Goal: Communication & Community: Share content

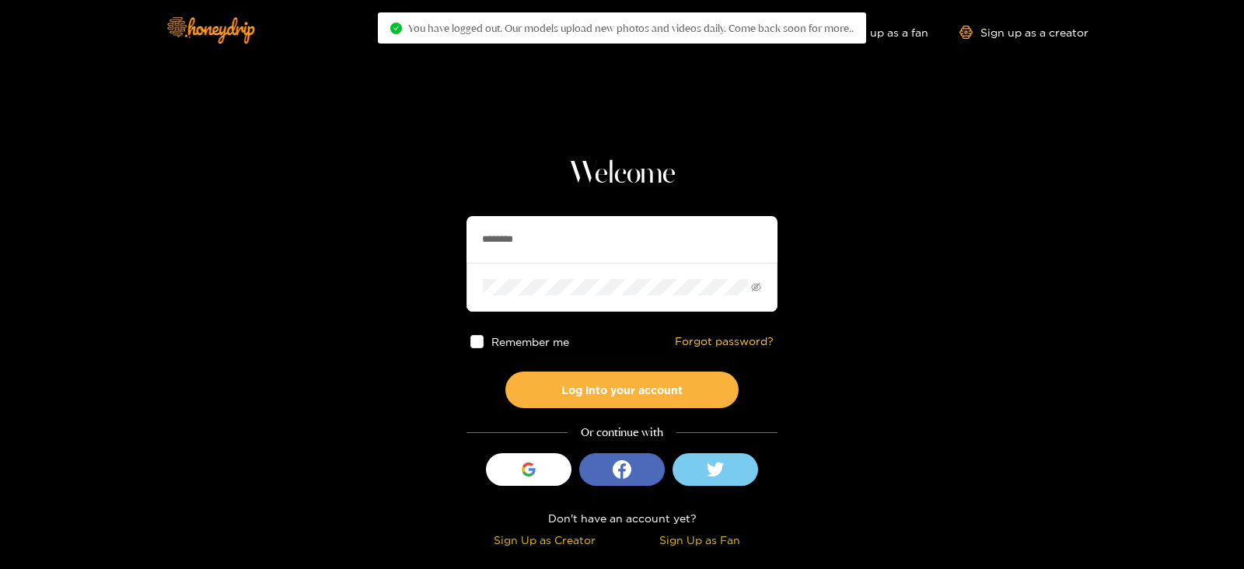
click at [438, 239] on section "Welcome ******** Remember me Forgot password? Log into your account Or continue…" at bounding box center [622, 276] width 1244 height 553
type input "**********"
click at [505, 372] on button "Log into your account" at bounding box center [621, 390] width 233 height 37
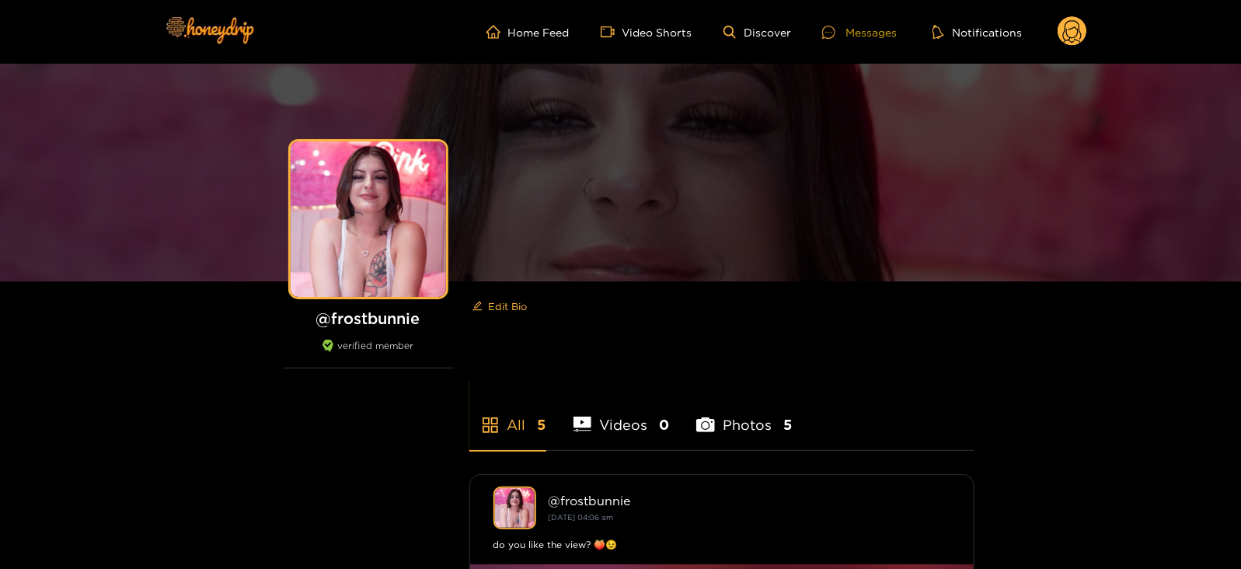
click at [836, 28] on icon at bounding box center [828, 32] width 13 height 13
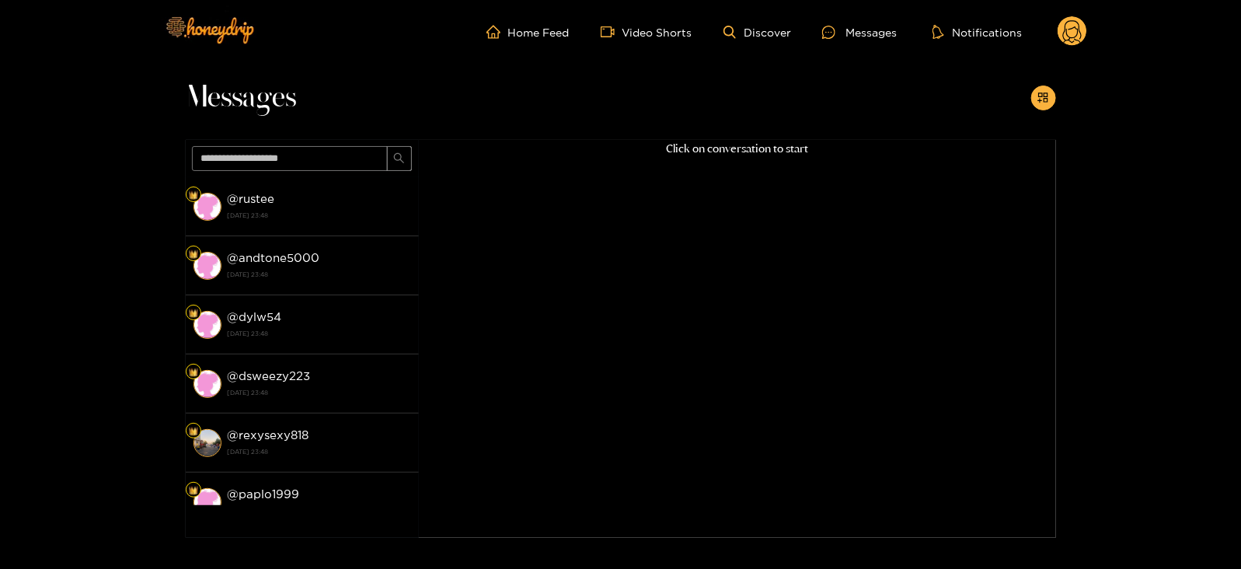
click at [1074, 101] on div "Messages @ rustee [DATE] 23:48 @ andtone5000 [DATE] 23:48 @ dylw54 [DATE] 23:48…" at bounding box center [620, 301] width 1241 height 474
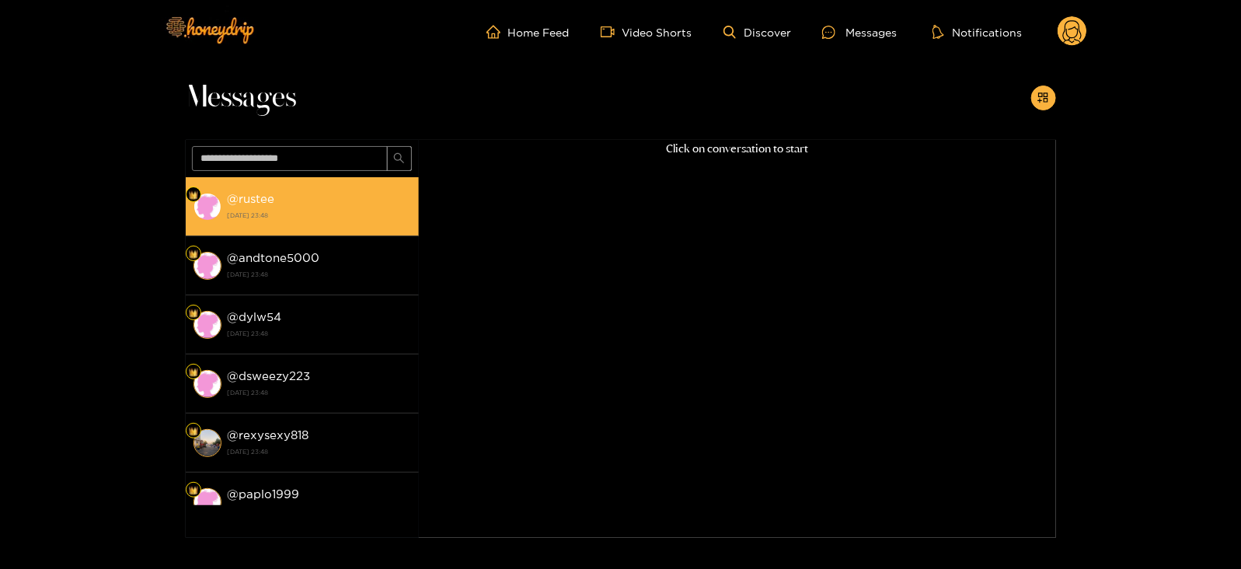
click at [326, 203] on div "@ rustee [DATE] 23:48" at bounding box center [319, 206] width 183 height 35
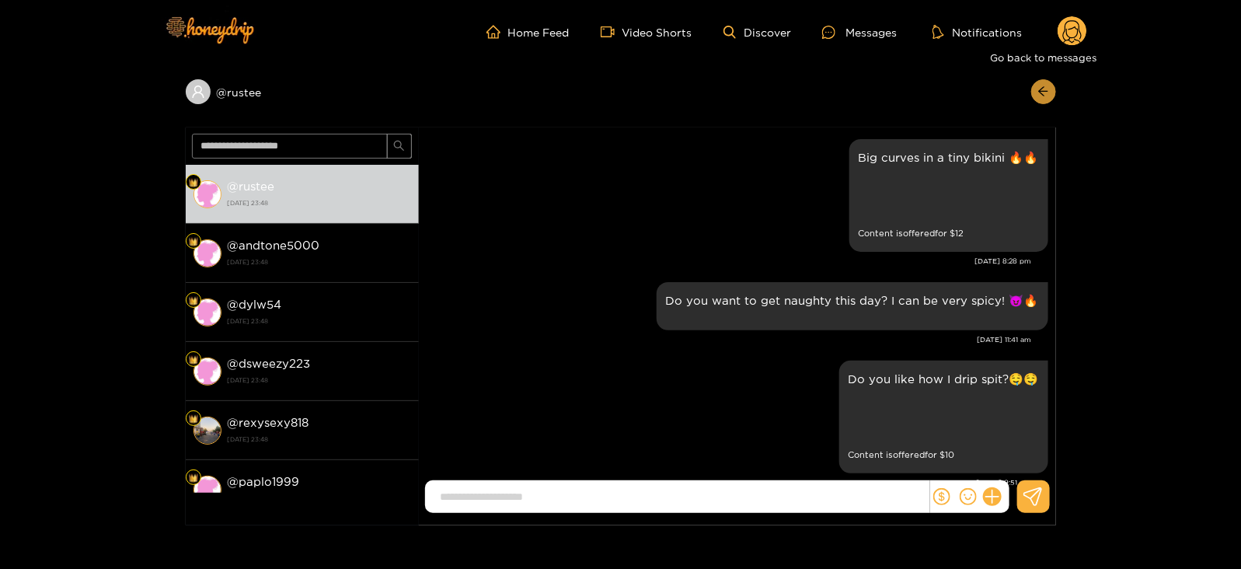
scroll to position [2904, 0]
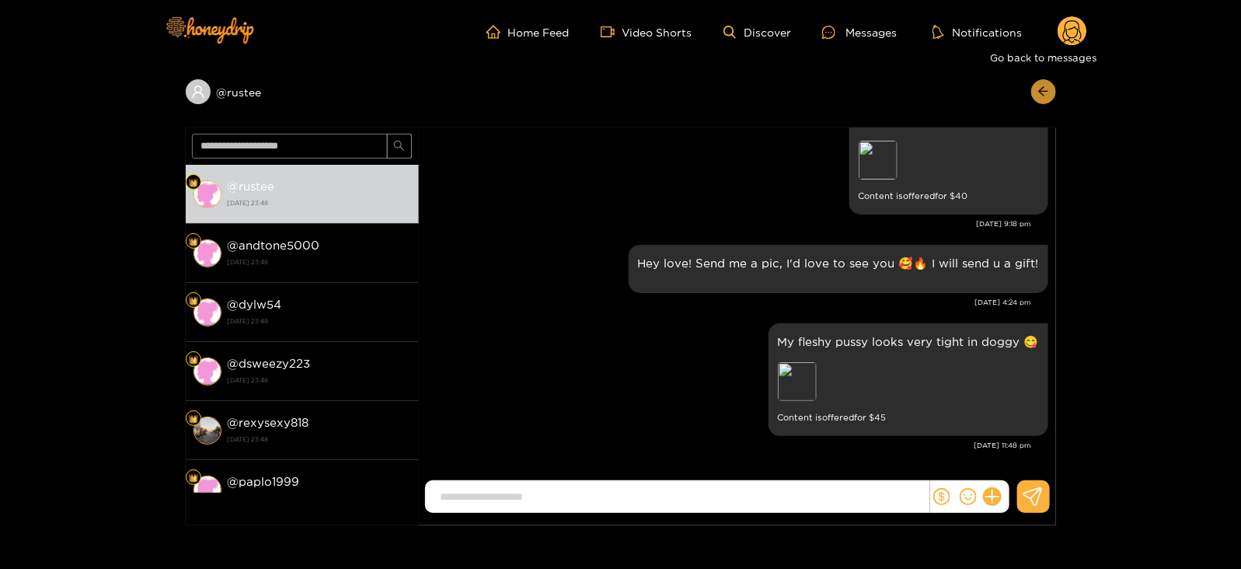
click at [1038, 90] on icon "arrow-left" at bounding box center [1044, 92] width 12 height 12
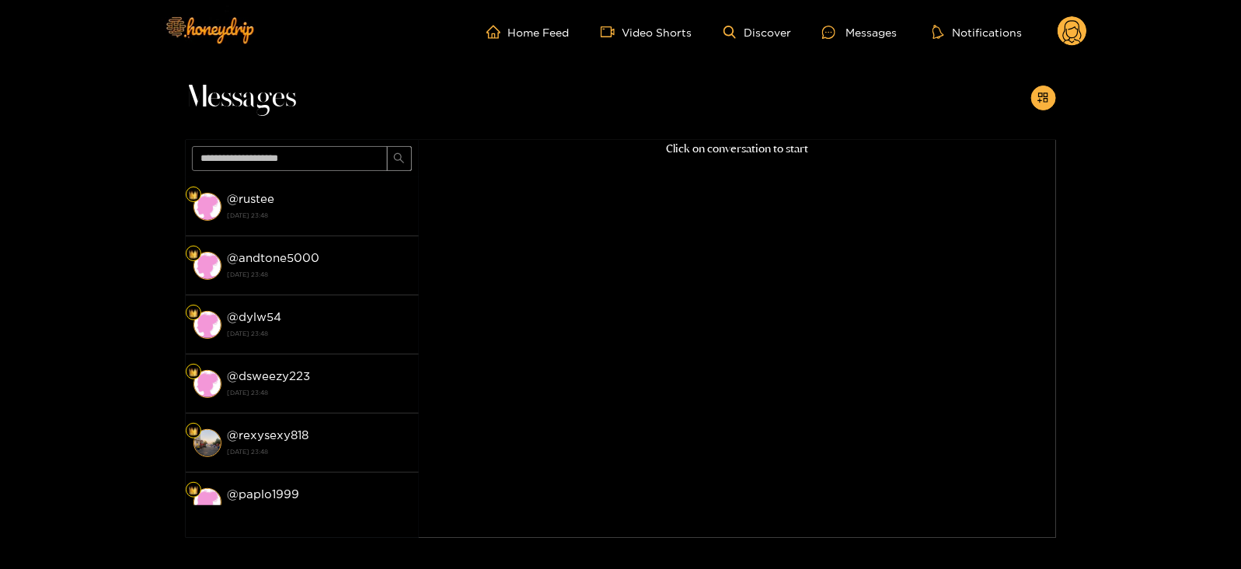
click at [1038, 90] on button "button" at bounding box center [1044, 98] width 25 height 25
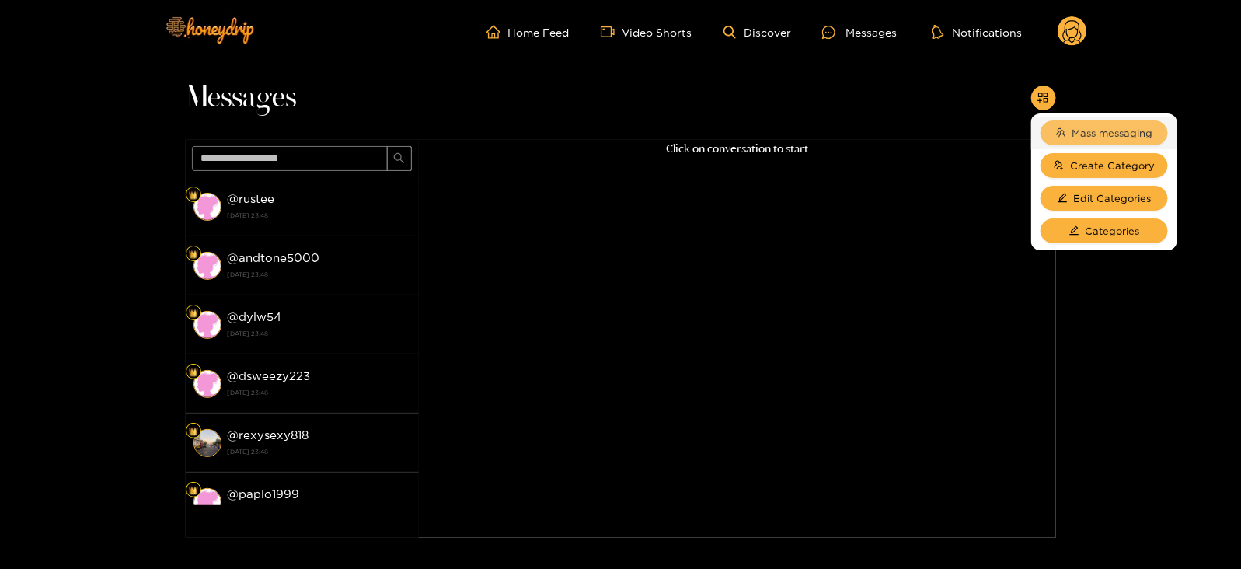
click at [1077, 130] on span "Mass messaging" at bounding box center [1113, 133] width 81 height 16
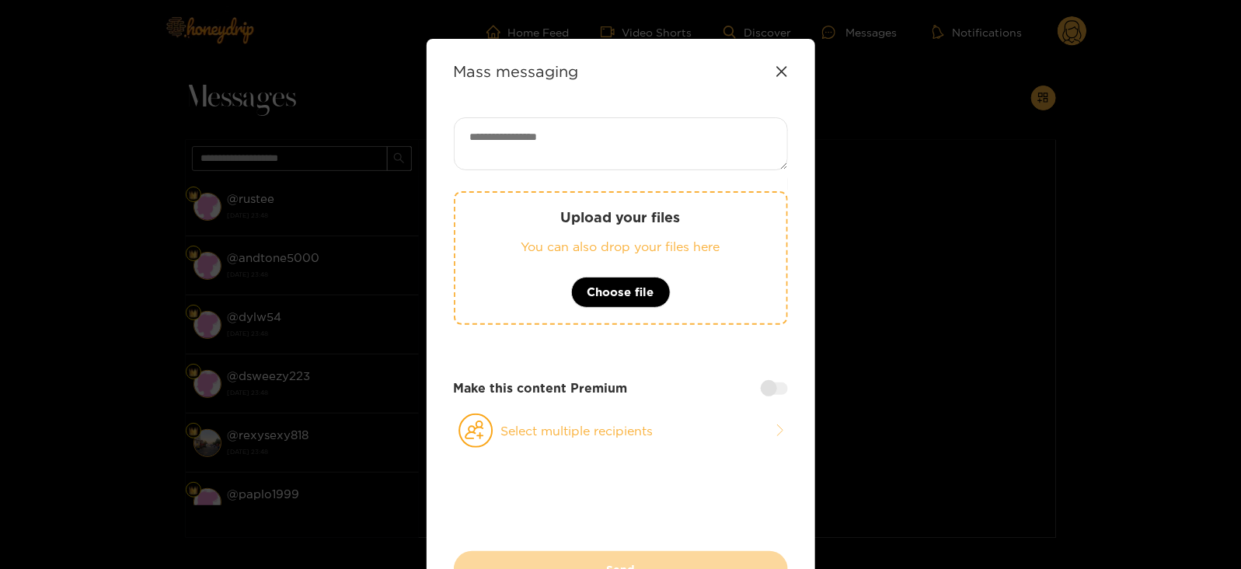
click at [682, 131] on textarea at bounding box center [621, 143] width 334 height 53
paste textarea "**********"
type textarea "**********"
click at [512, 424] on button "Select multiple recipients" at bounding box center [621, 431] width 334 height 36
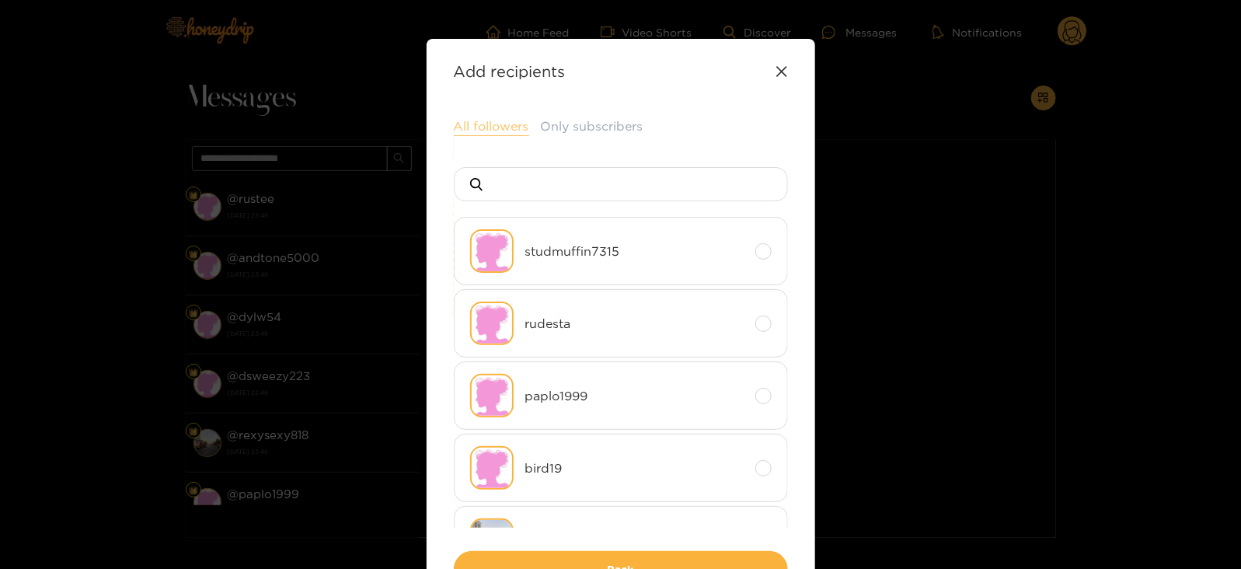
click at [487, 126] on button "All followers" at bounding box center [491, 126] width 75 height 19
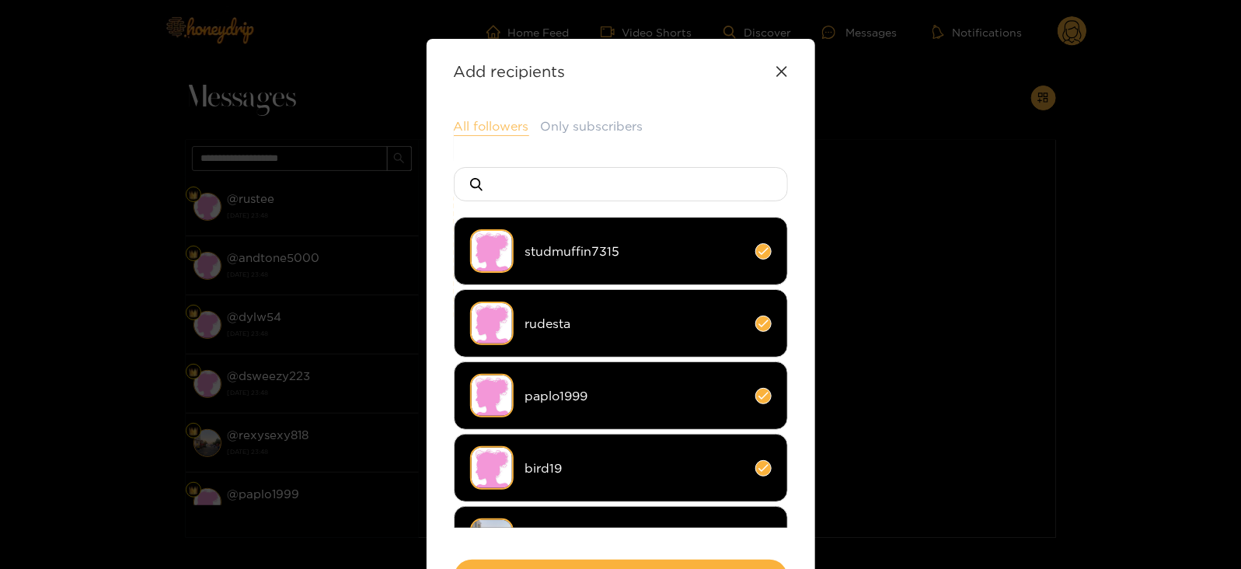
scroll to position [115, 0]
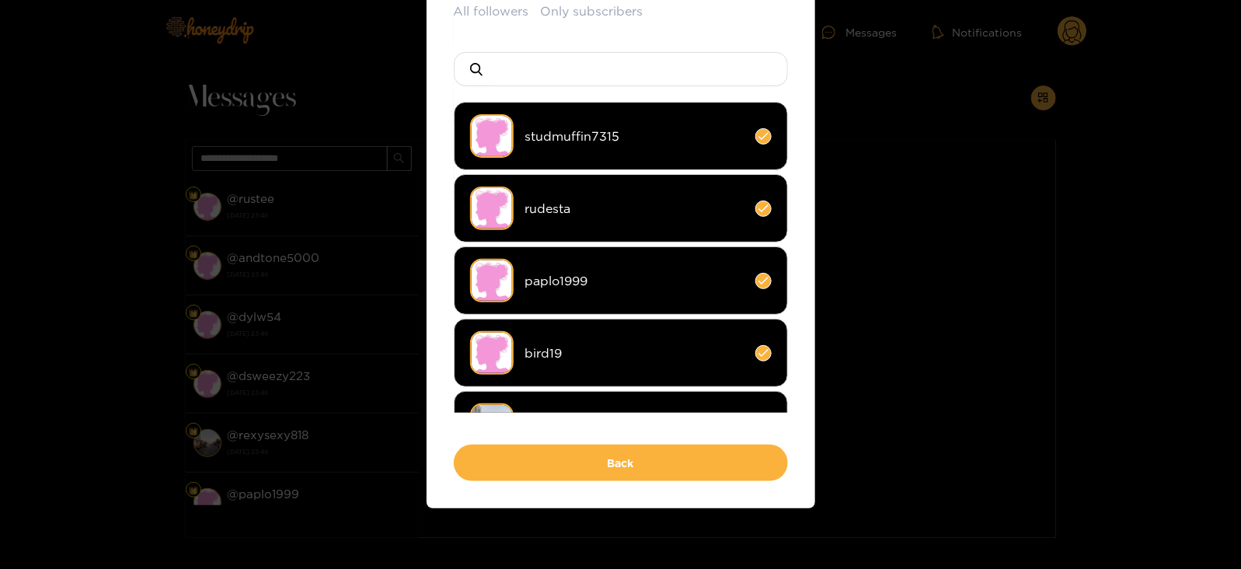
click at [505, 442] on div "All followers Only subscribers studmuffin7315 rudesta paplo1999 bird19 rexysexy…" at bounding box center [621, 241] width 334 height 479
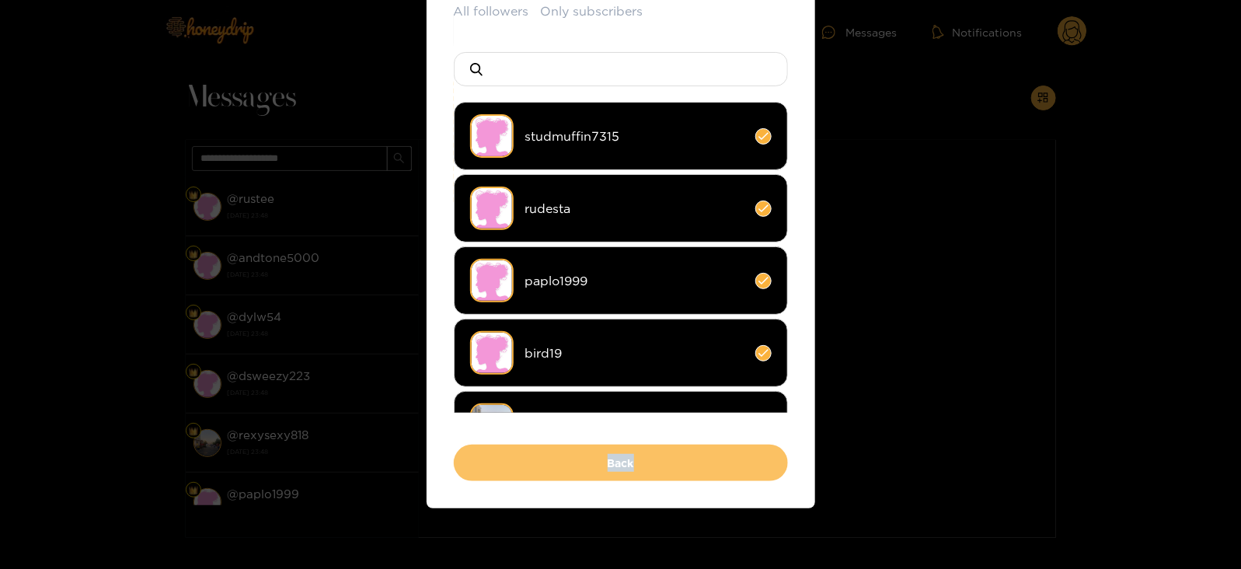
click at [479, 459] on button "Back" at bounding box center [621, 463] width 334 height 37
click at [454, 459] on button "Send" at bounding box center [287, 463] width 334 height 37
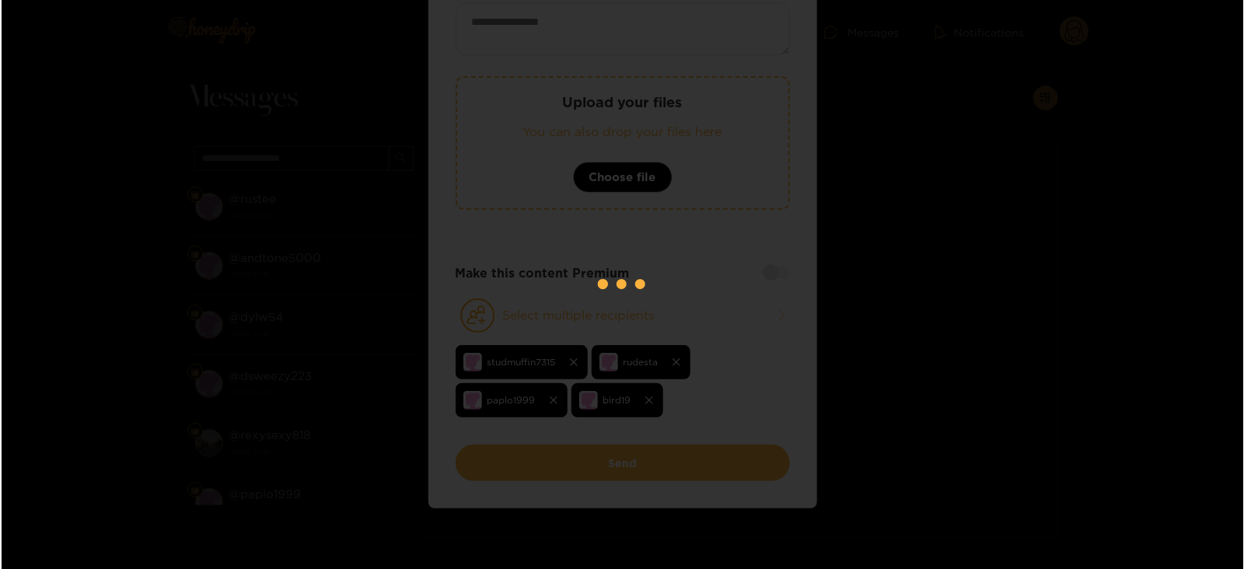
scroll to position [108, 0]
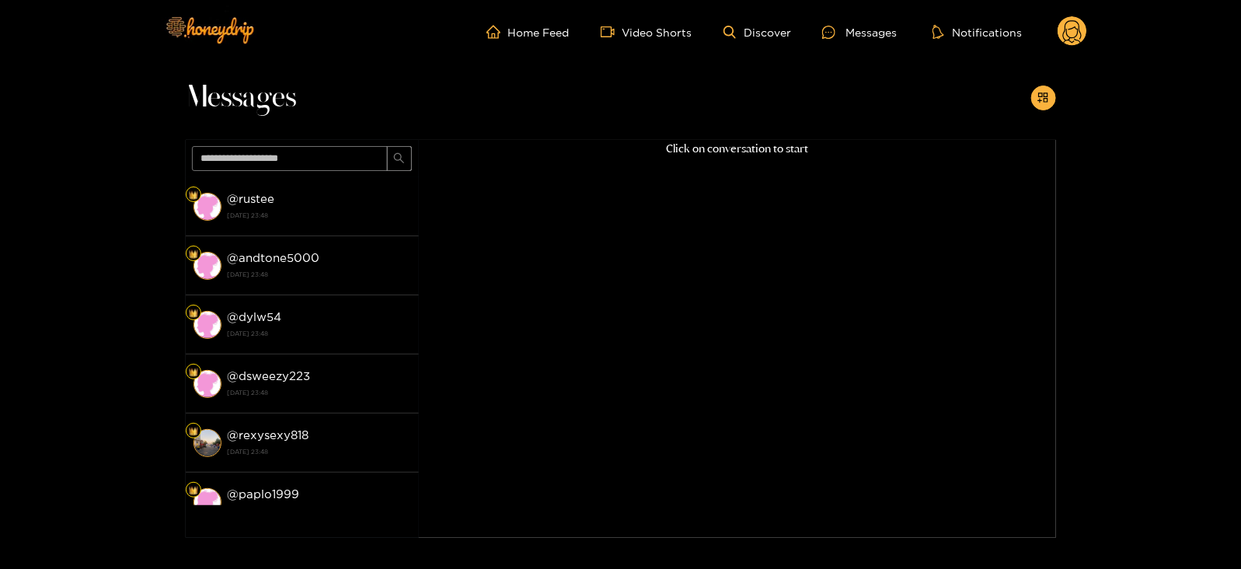
click at [1077, 29] on icon at bounding box center [1072, 33] width 19 height 27
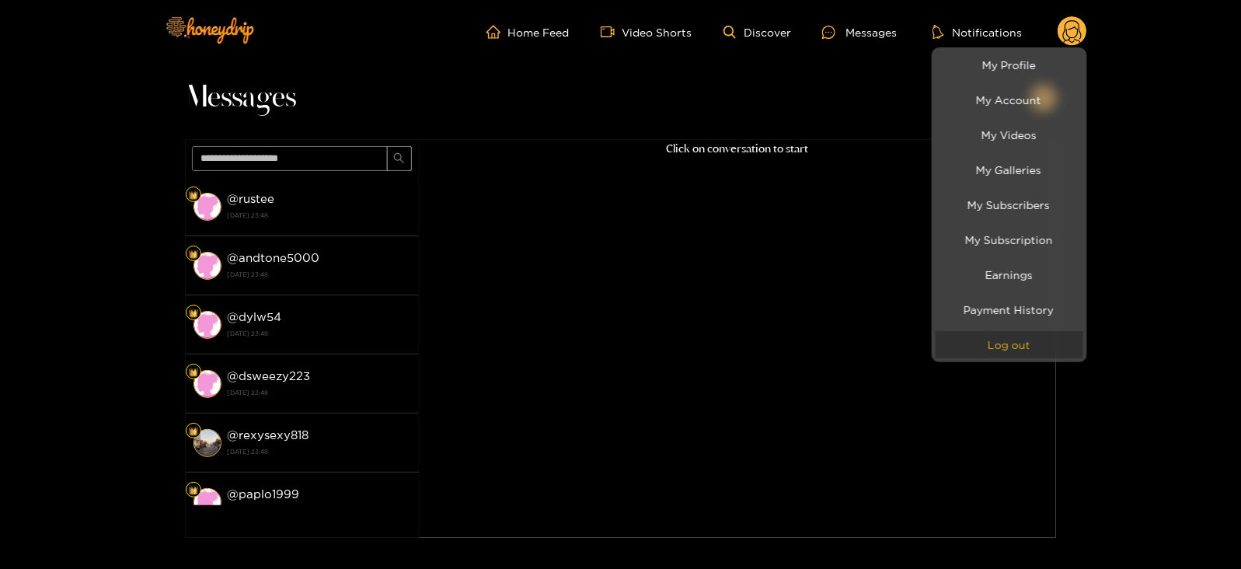
click at [986, 346] on button "Log out" at bounding box center [1010, 344] width 148 height 27
